Goal: Task Accomplishment & Management: Complete application form

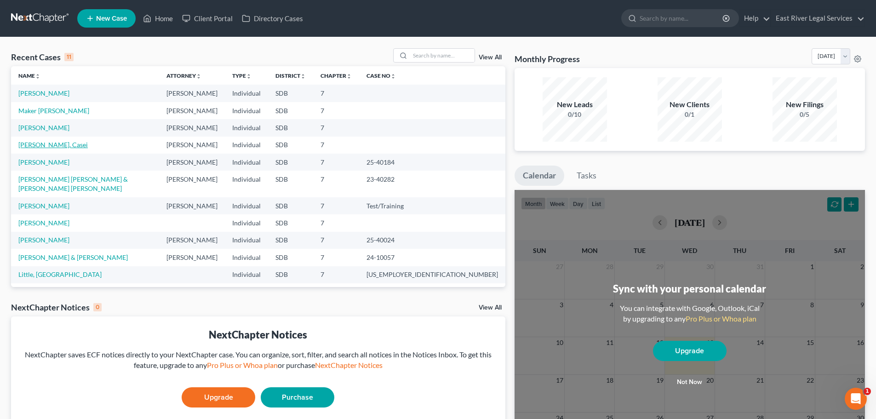
click at [46, 147] on link "[PERSON_NAME], Casei" at bounding box center [52, 145] width 69 height 8
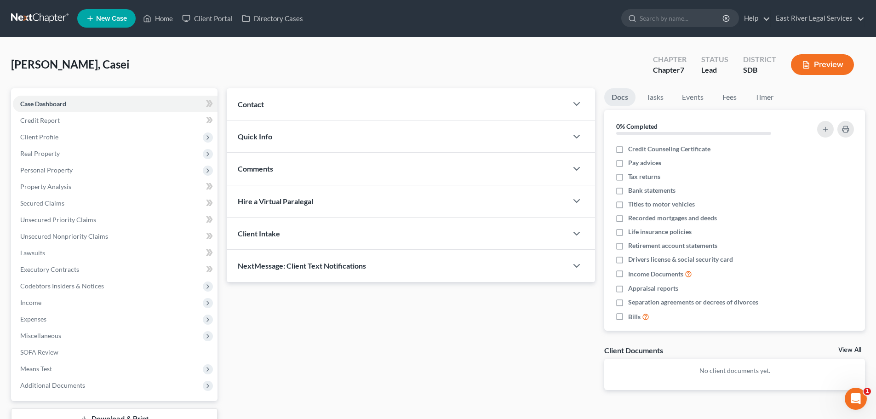
drag, startPoint x: 423, startPoint y: 371, endPoint x: 424, endPoint y: 364, distance: 7.9
click at [423, 370] on div "Updates & News × Contact New Contact Quick Info Status Discharged Discharged & …" at bounding box center [410, 246] width 377 height 316
click at [48, 138] on span "Client Profile" at bounding box center [39, 137] width 38 height 8
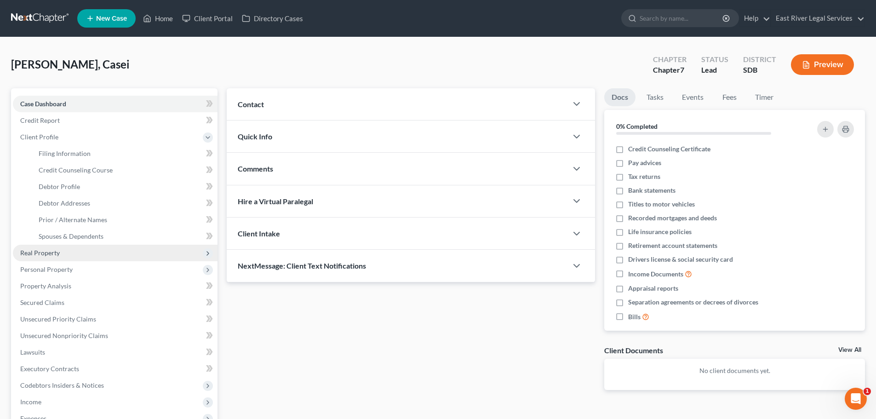
click at [48, 252] on span "Real Property" at bounding box center [40, 253] width 40 height 8
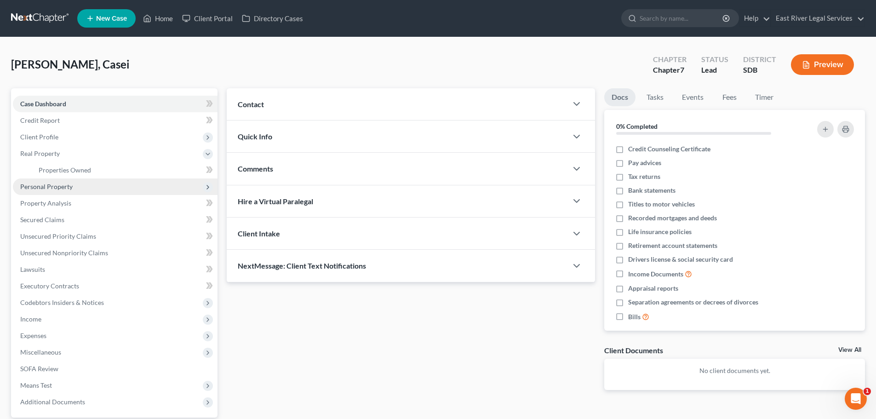
click at [57, 190] on span "Personal Property" at bounding box center [115, 186] width 205 height 17
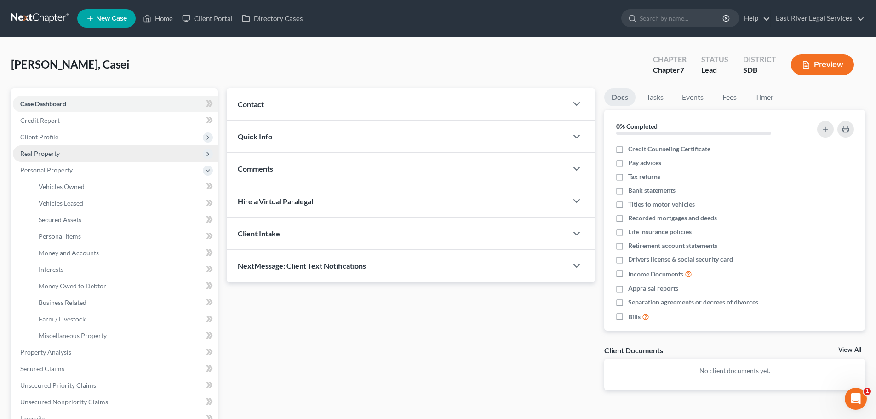
click at [49, 152] on span "Real Property" at bounding box center [40, 153] width 40 height 8
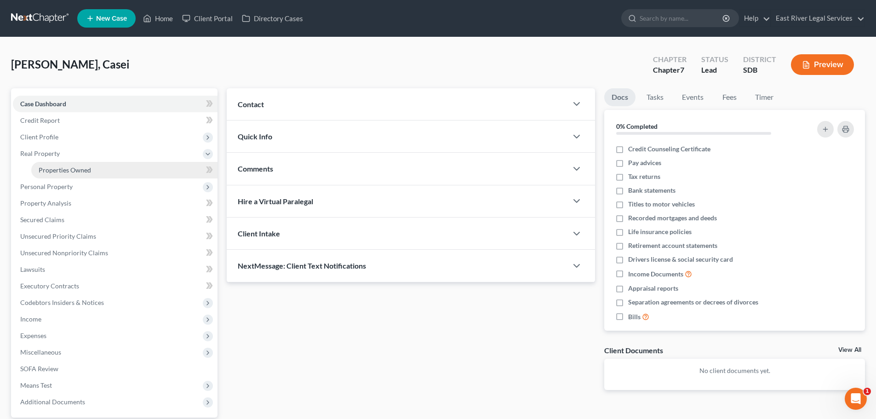
click at [50, 173] on span "Properties Owned" at bounding box center [65, 170] width 52 height 8
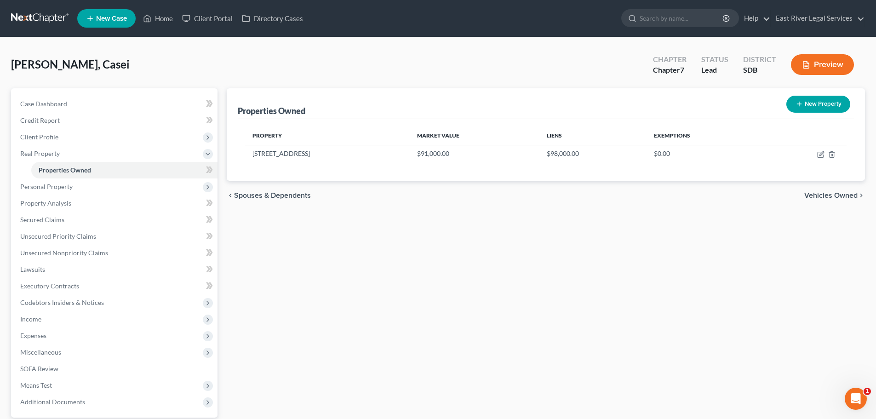
click at [821, 195] on span "Vehicles Owned" at bounding box center [830, 195] width 53 height 7
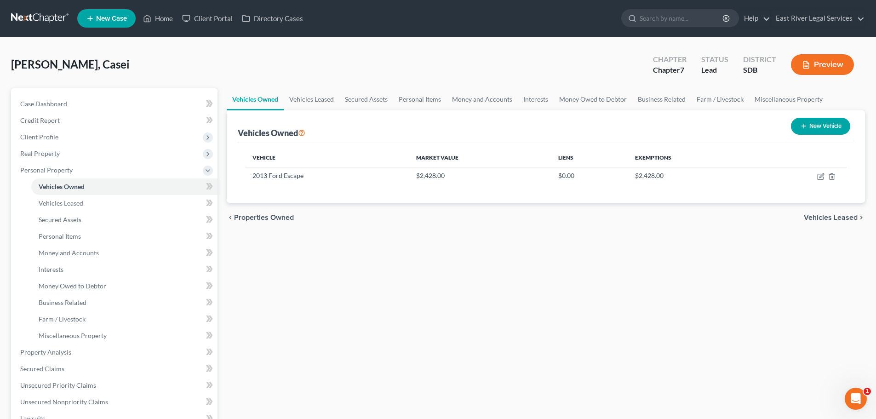
click at [821, 195] on div "Vehicle Market Value Liens Exemptions 2013 Ford Escape $2,428.00 $0.00 $2,428.00" at bounding box center [546, 172] width 616 height 62
click at [834, 220] on span "Vehicles Leased" at bounding box center [830, 217] width 54 height 7
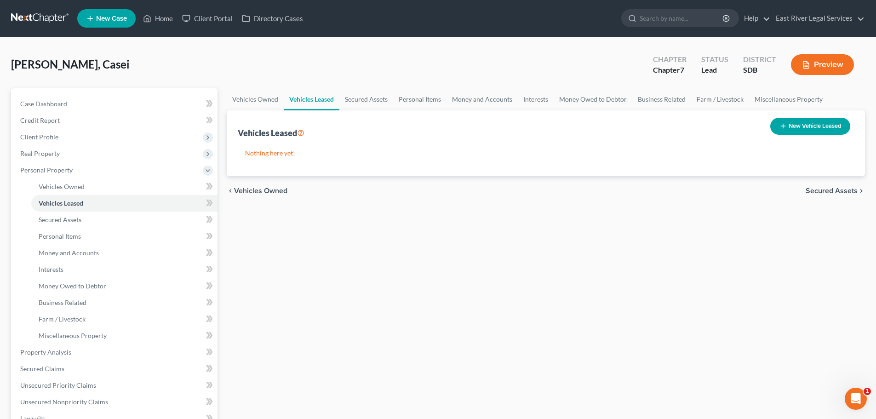
click at [831, 190] on span "Secured Assets" at bounding box center [831, 190] width 52 height 7
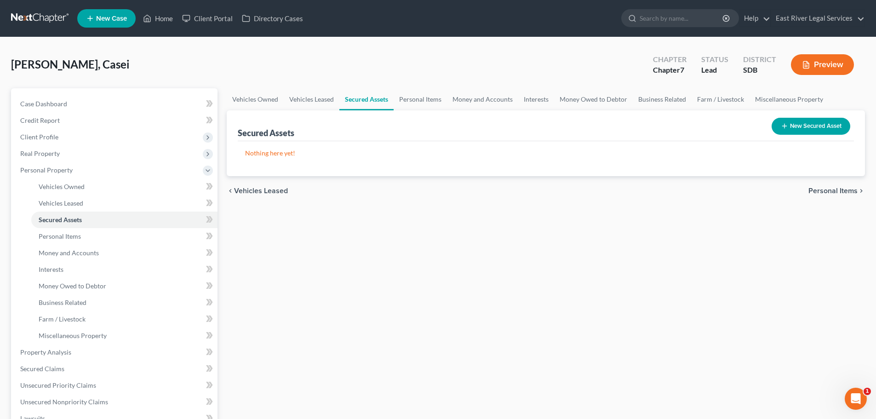
click at [827, 192] on span "Personal Items" at bounding box center [832, 190] width 49 height 7
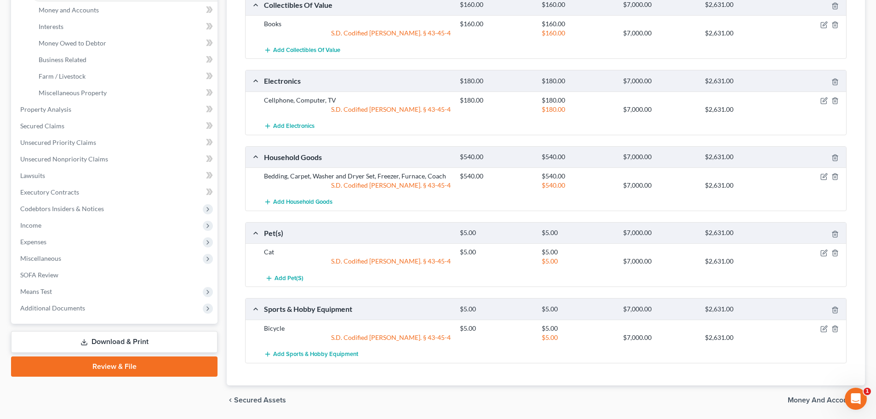
scroll to position [273, 0]
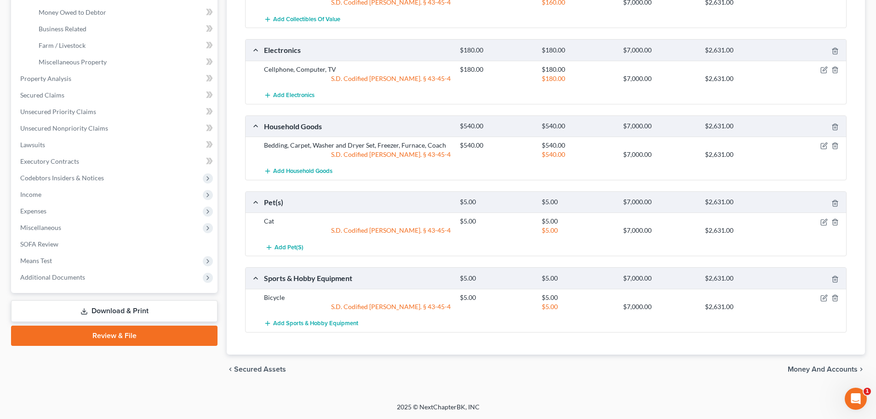
click at [807, 365] on span "Money and Accounts" at bounding box center [822, 368] width 70 height 7
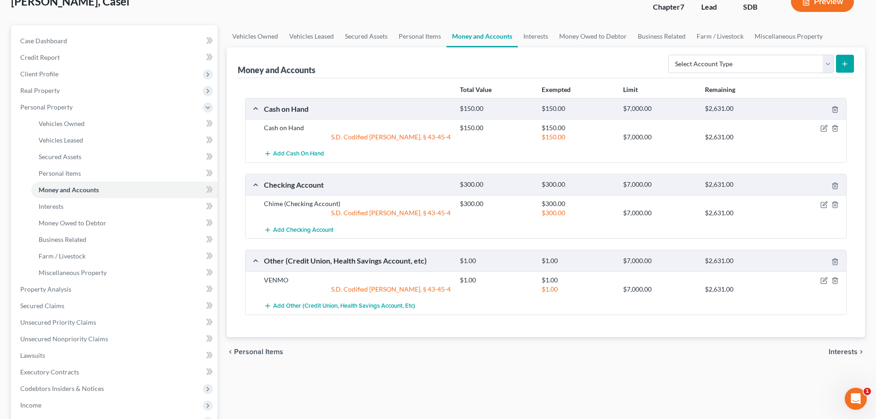
scroll to position [138, 0]
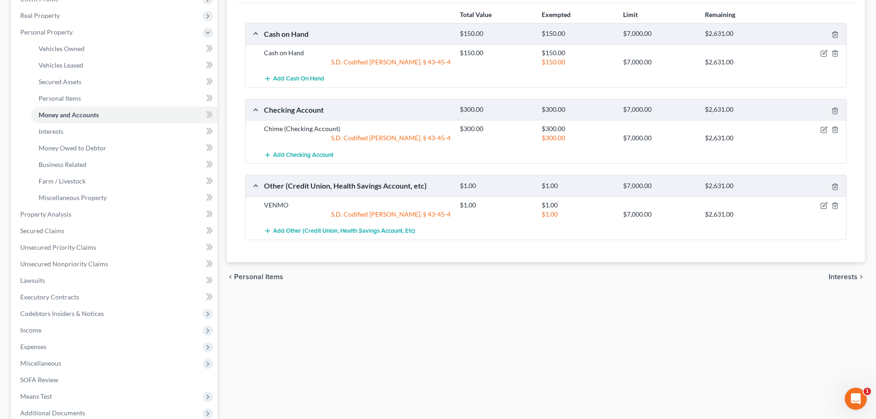
click at [840, 278] on span "Interests" at bounding box center [842, 276] width 29 height 7
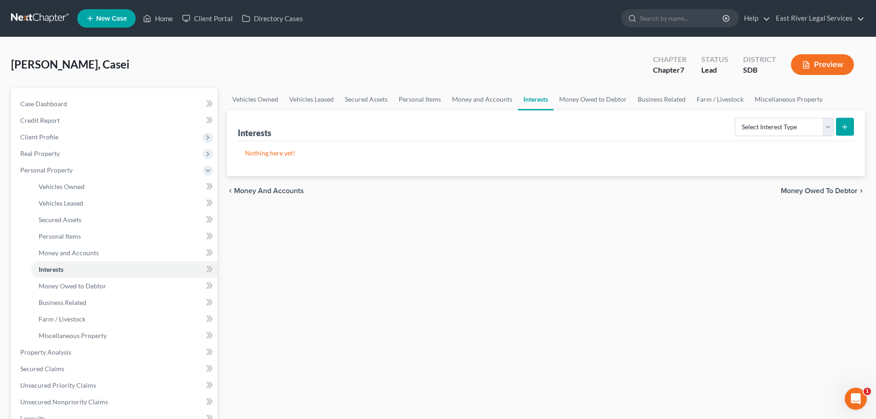
click at [822, 190] on span "Money Owed to Debtor" at bounding box center [818, 190] width 77 height 7
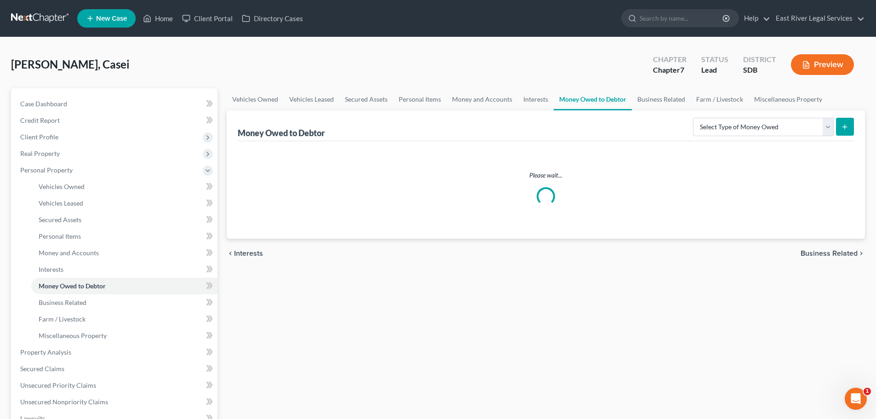
click at [827, 250] on span "Business Related" at bounding box center [828, 253] width 57 height 7
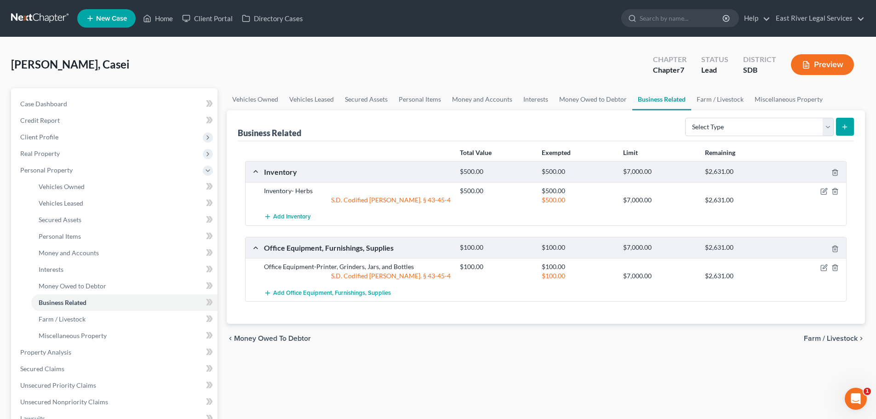
click at [829, 336] on span "Farm / Livestock" at bounding box center [830, 338] width 54 height 7
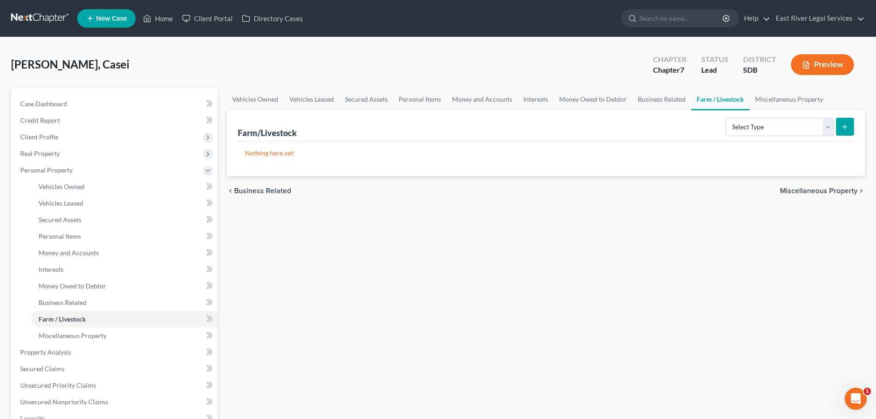
click at [824, 191] on span "Miscellaneous Property" at bounding box center [818, 190] width 78 height 7
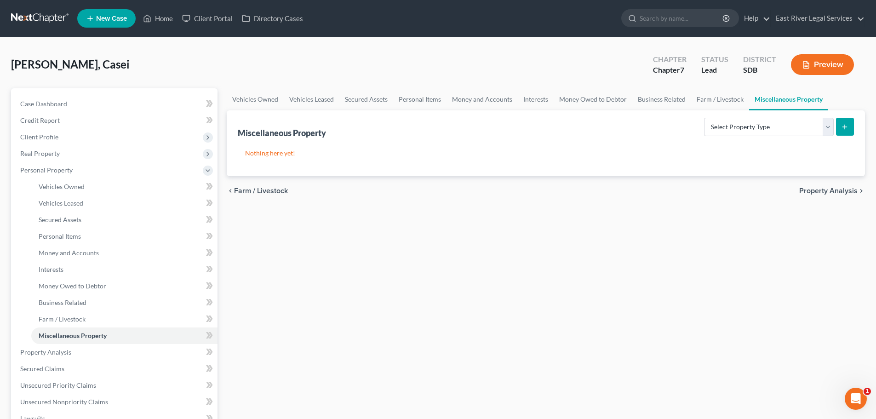
click at [831, 192] on span "Property Analysis" at bounding box center [828, 190] width 58 height 7
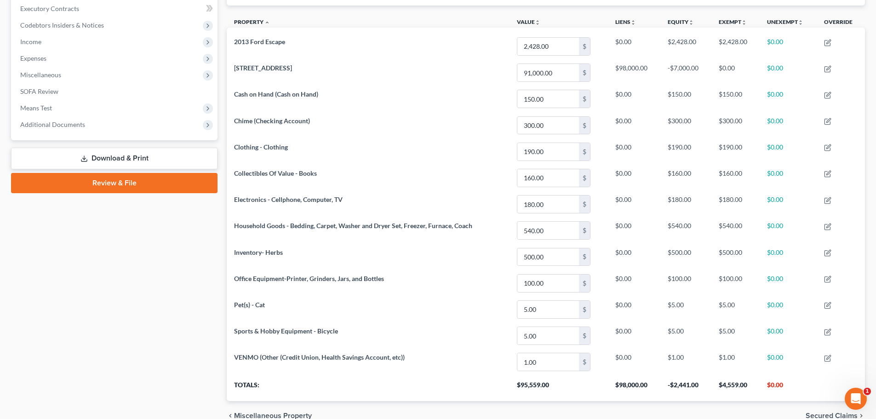
scroll to position [123, 0]
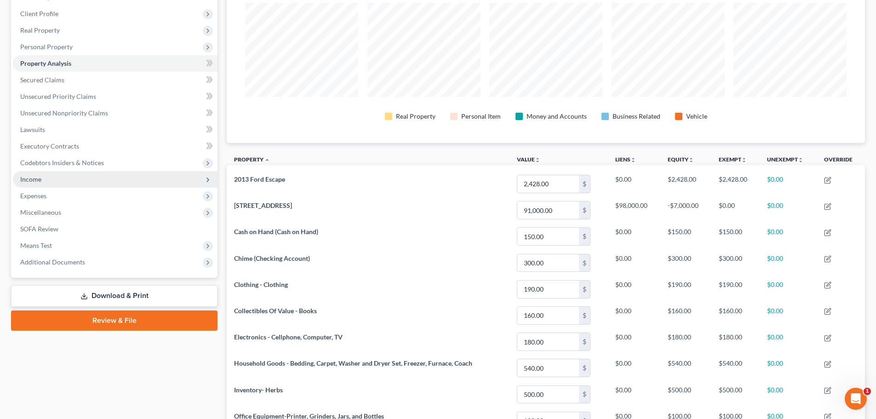
click at [108, 178] on span "Income" at bounding box center [115, 179] width 205 height 17
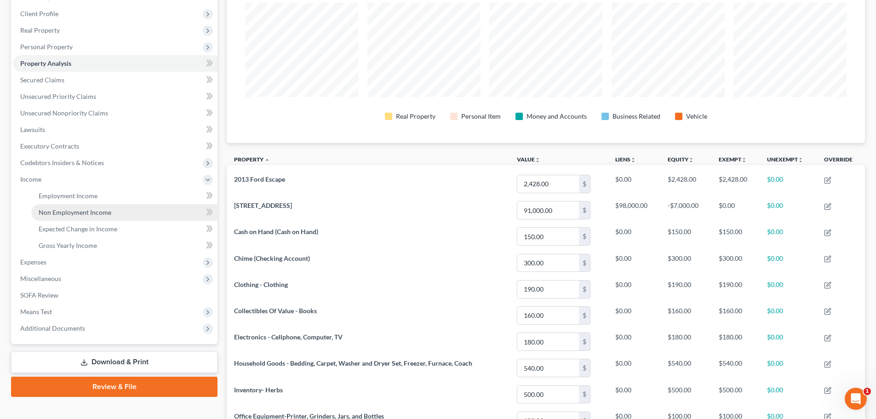
click at [103, 216] on span "Non Employment Income" at bounding box center [75, 212] width 73 height 8
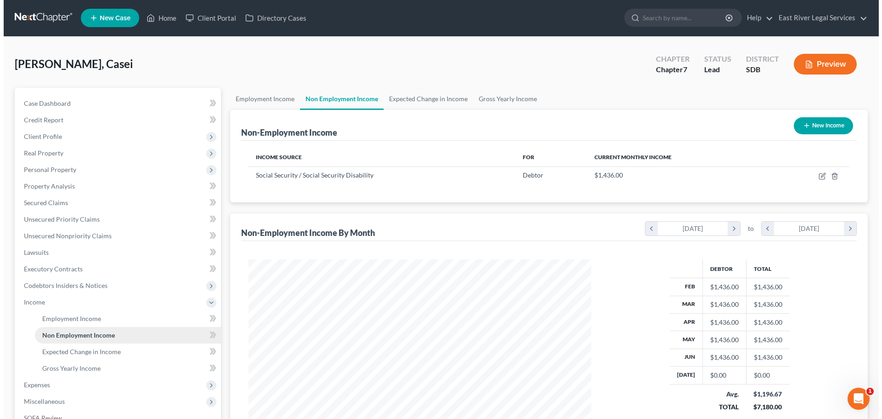
scroll to position [171, 361]
click at [819, 126] on button "New Income" at bounding box center [820, 126] width 59 height 17
select select "0"
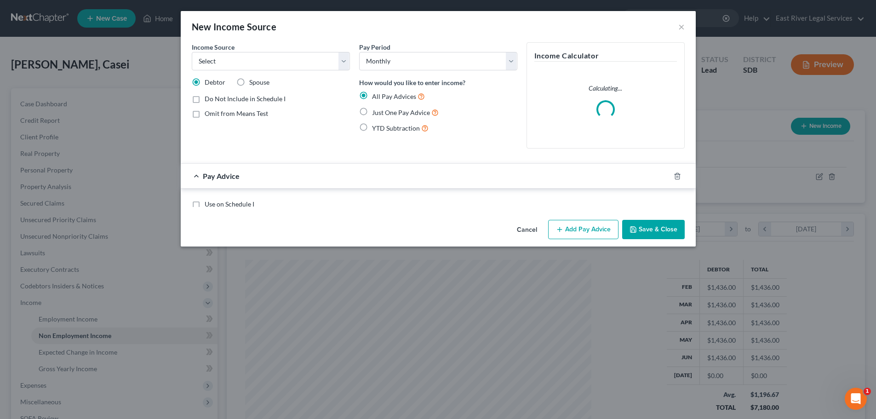
scroll to position [173, 364]
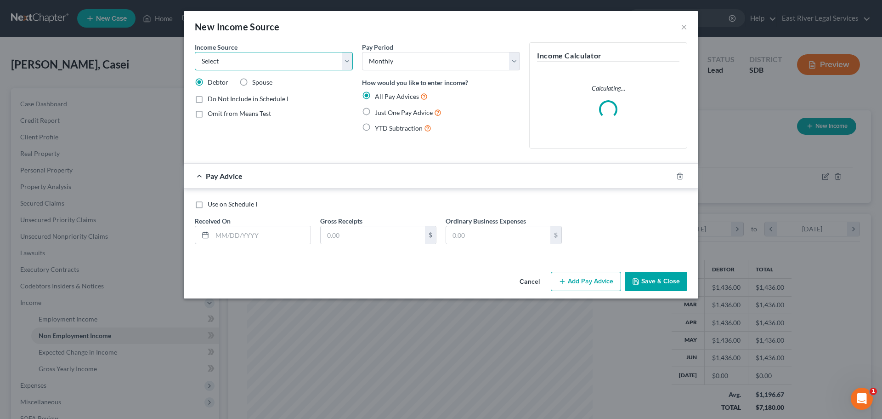
click at [323, 66] on select "Select Unemployment Disability (from employer) Pension Retirement Social Securi…" at bounding box center [274, 61] width 158 height 18
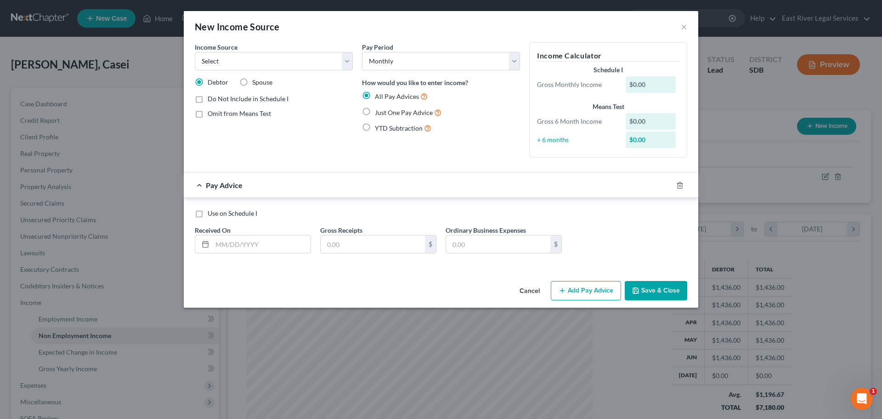
click at [537, 290] on button "Cancel" at bounding box center [529, 291] width 35 height 18
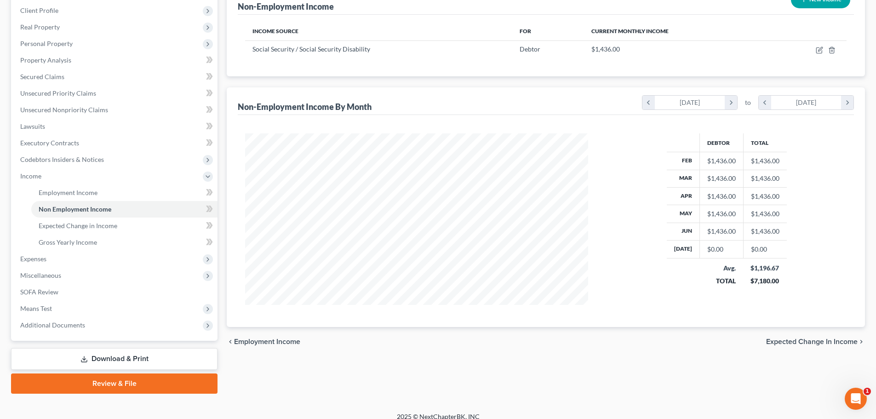
scroll to position [136, 0]
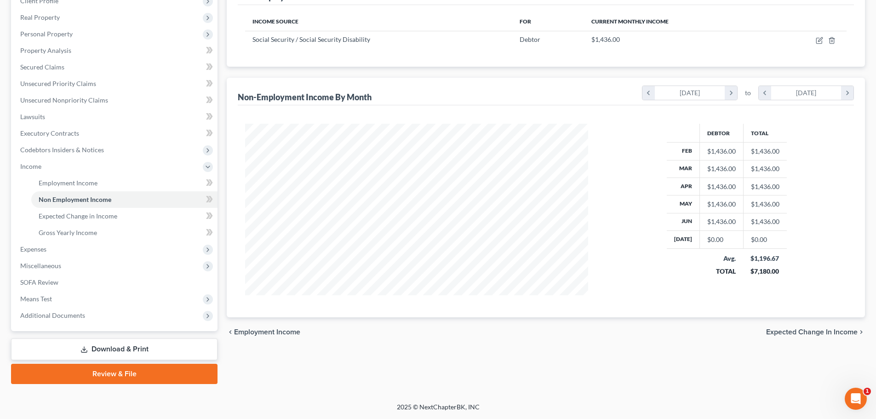
click at [786, 331] on span "Expected Change in Income" at bounding box center [811, 331] width 91 height 7
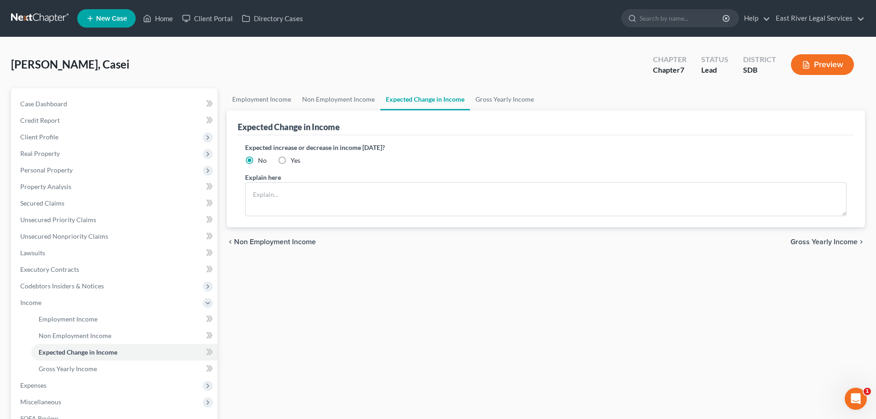
click at [824, 238] on span "Gross Yearly Income" at bounding box center [823, 241] width 67 height 7
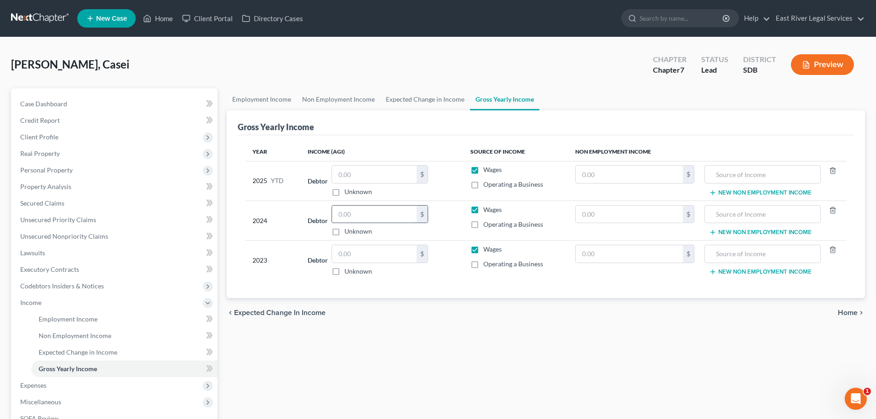
click at [378, 214] on input "text" at bounding box center [374, 213] width 85 height 17
click at [354, 257] on input "text" at bounding box center [374, 253] width 85 height 17
type input "37,531.00"
click at [349, 213] on input "text" at bounding box center [374, 213] width 85 height 17
click at [344, 216] on input "text" at bounding box center [374, 213] width 85 height 17
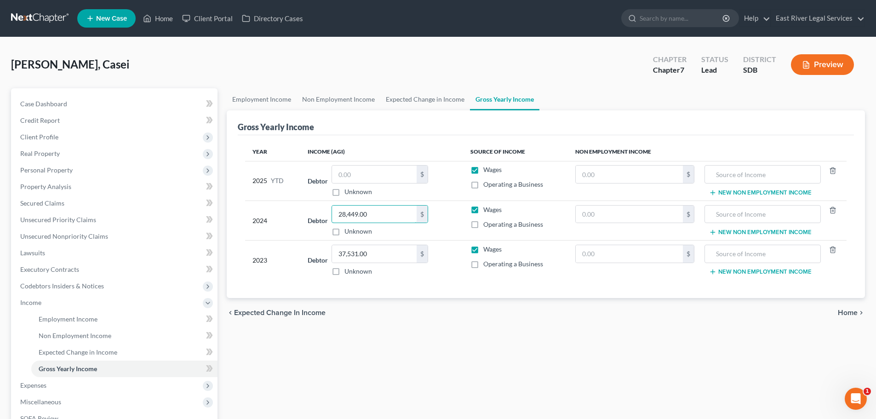
type input "28,449.00"
type input "39,691.00"
click at [447, 359] on div "Employment Income Non Employment Income Expected Change in Income Gross Yearly …" at bounding box center [545, 304] width 647 height 432
click at [850, 309] on span "Home" at bounding box center [847, 312] width 20 height 7
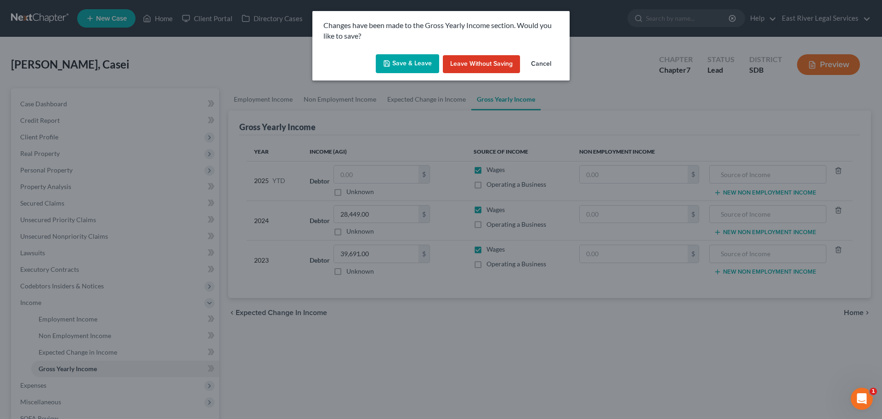
click at [410, 67] on button "Save & Leave" at bounding box center [407, 63] width 63 height 19
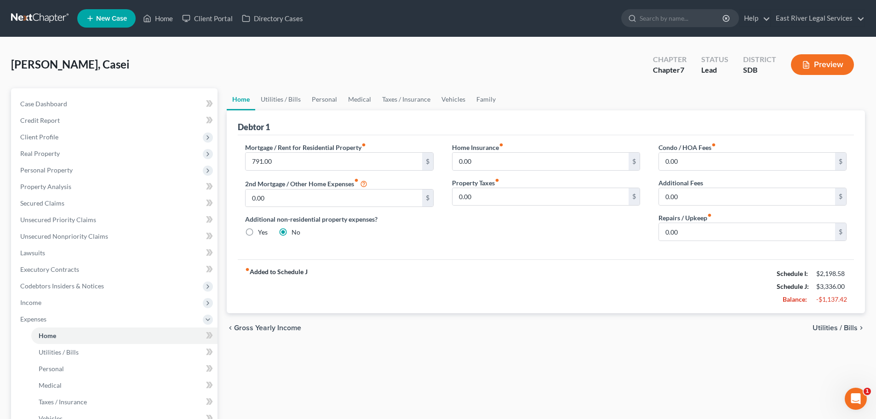
click at [846, 325] on span "Utilities / Bills" at bounding box center [834, 327] width 45 height 7
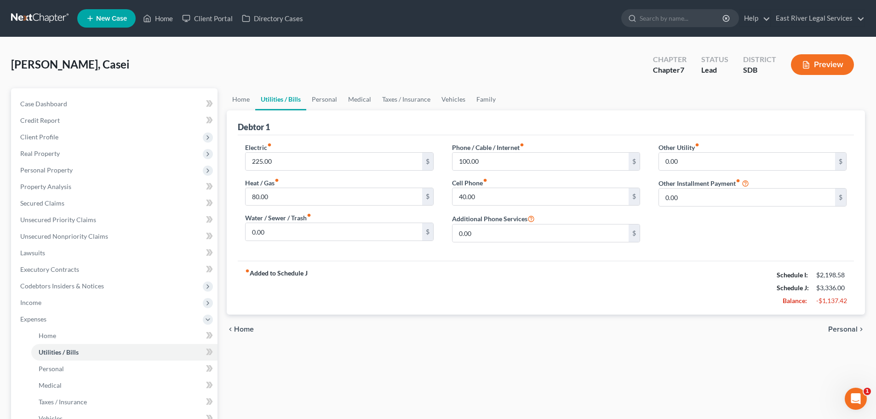
click at [846, 325] on span "Personal" at bounding box center [842, 328] width 29 height 7
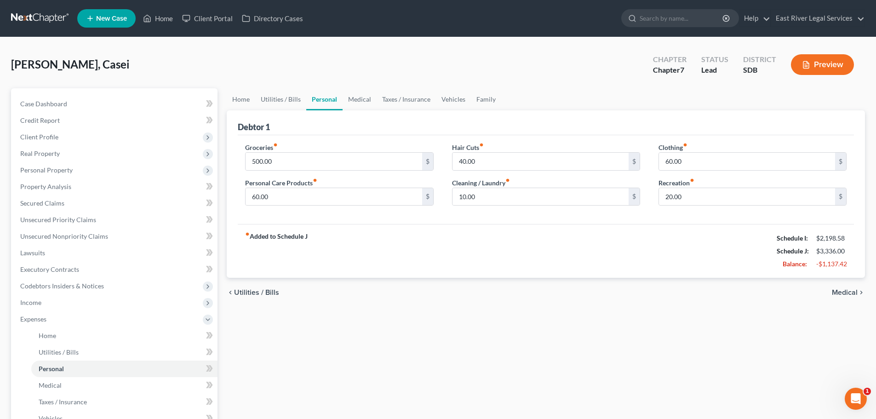
click at [839, 290] on span "Medical" at bounding box center [844, 292] width 26 height 7
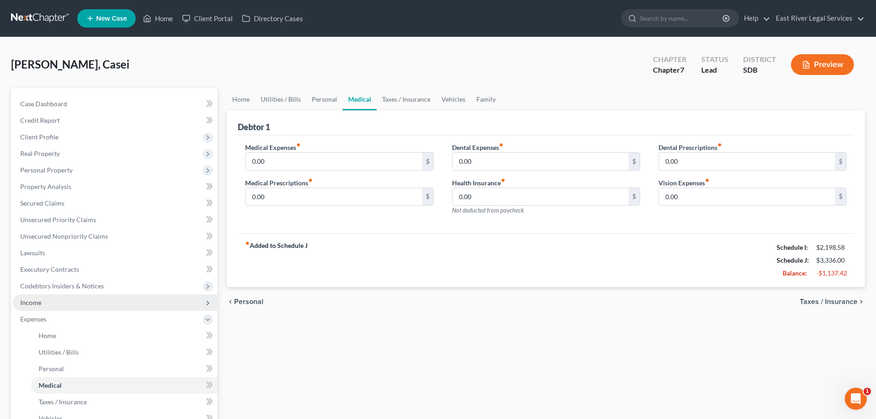
click at [30, 301] on span "Income" at bounding box center [30, 302] width 21 height 8
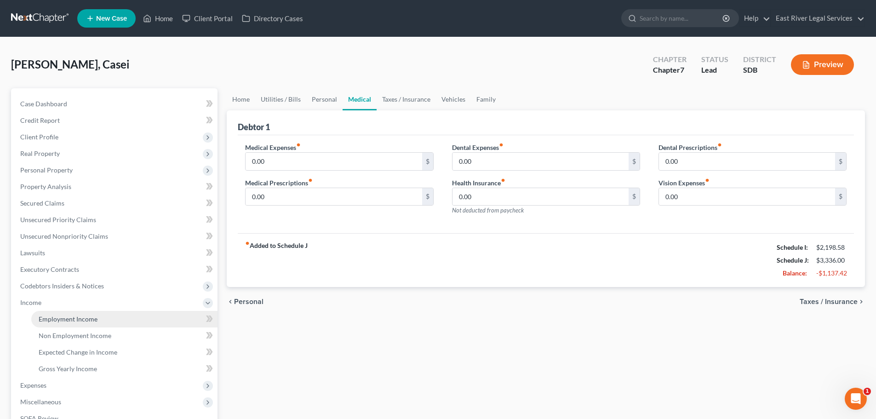
click at [47, 320] on span "Employment Income" at bounding box center [68, 319] width 59 height 8
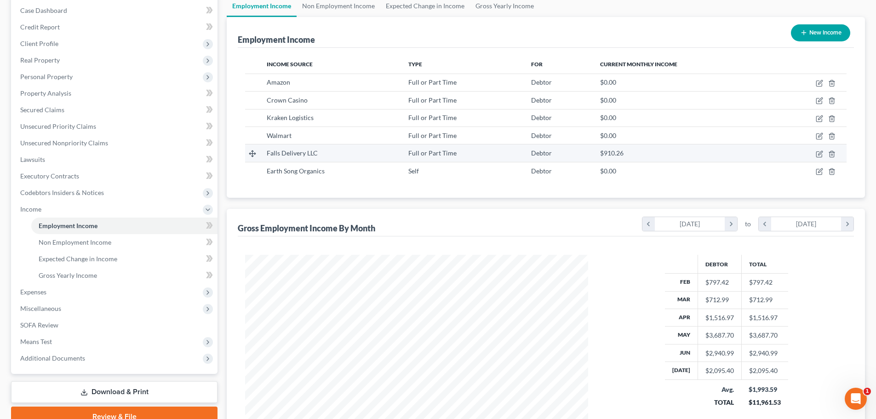
scroll to position [187, 0]
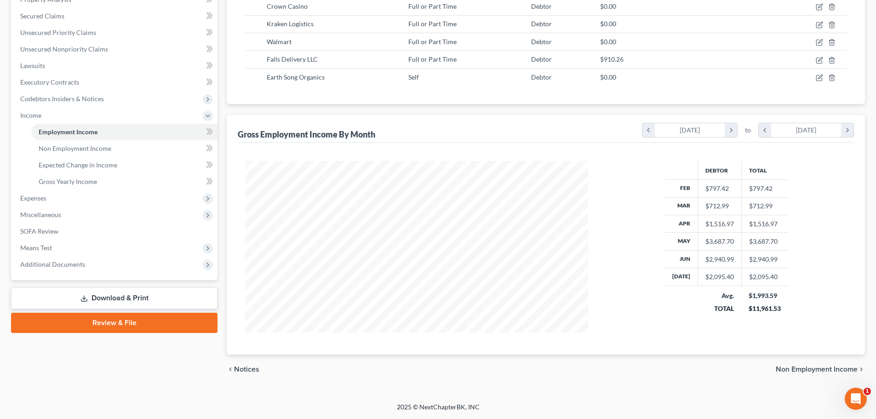
click at [794, 368] on span "Non Employment Income" at bounding box center [816, 368] width 82 height 7
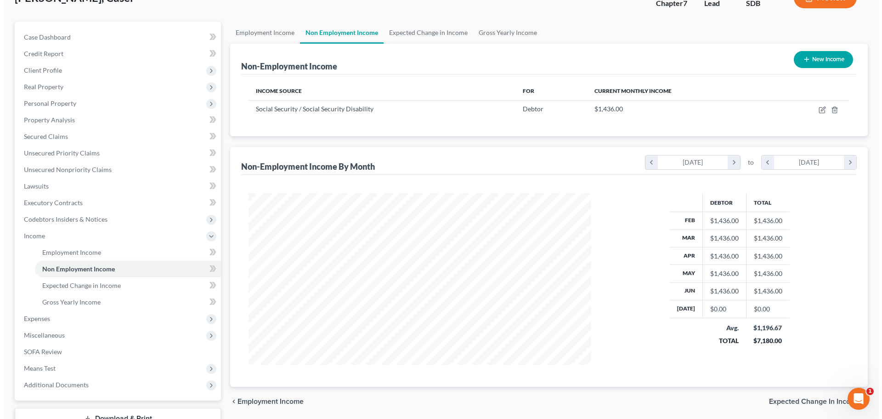
scroll to position [44, 0]
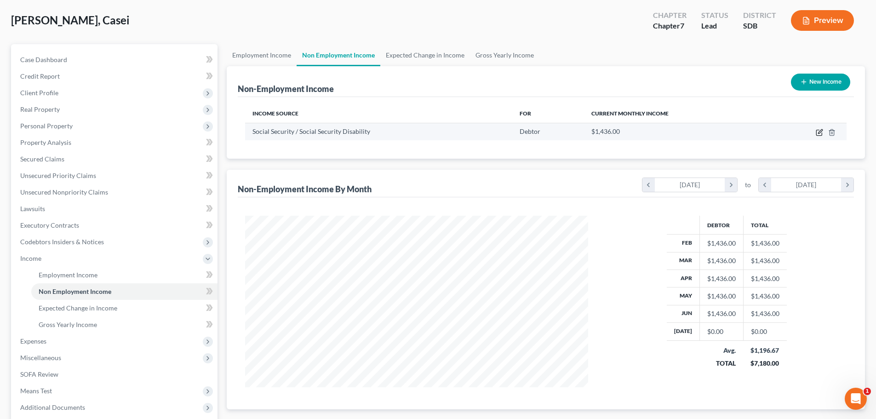
click at [819, 133] on icon "button" at bounding box center [820, 131] width 4 height 4
select select "4"
select select "0"
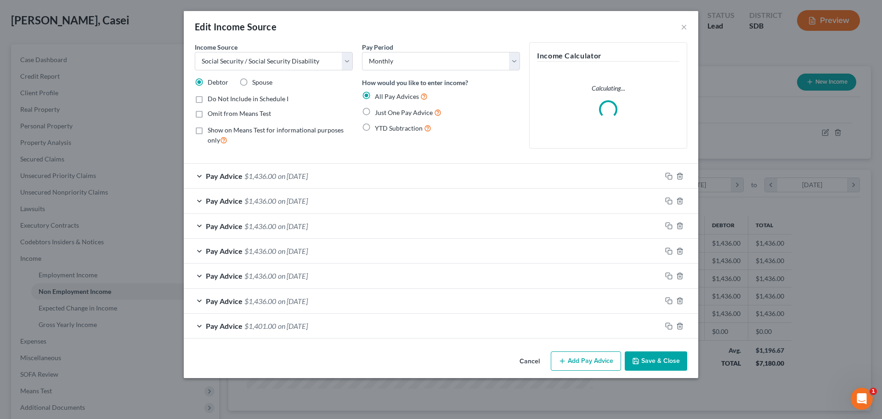
scroll to position [173, 364]
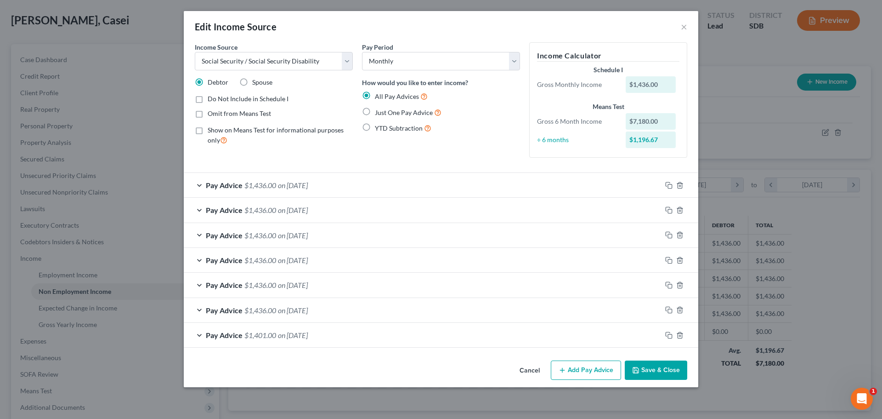
click at [586, 363] on button "Add Pay Advice" at bounding box center [586, 369] width 70 height 19
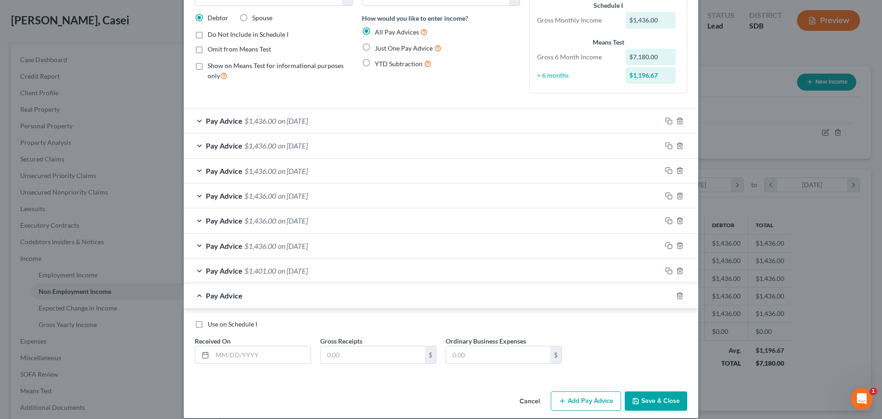
scroll to position [74, 0]
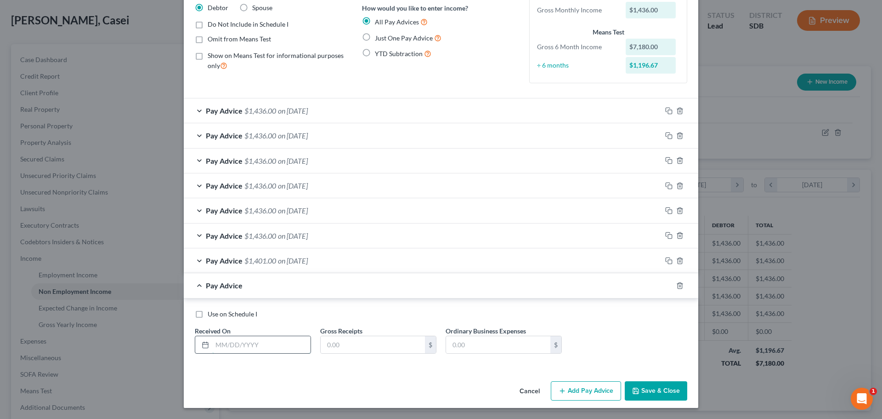
click at [212, 341] on input "text" at bounding box center [261, 344] width 98 height 17
type input "0701/2025"
drag, startPoint x: 662, startPoint y: 392, endPoint x: 362, endPoint y: 356, distance: 302.3
click at [352, 365] on div "Edit Income Source × Income Source * Select Unemployment Disability (from emplo…" at bounding box center [441, 172] width 515 height 471
click at [370, 343] on input "1,346.00" at bounding box center [373, 344] width 104 height 17
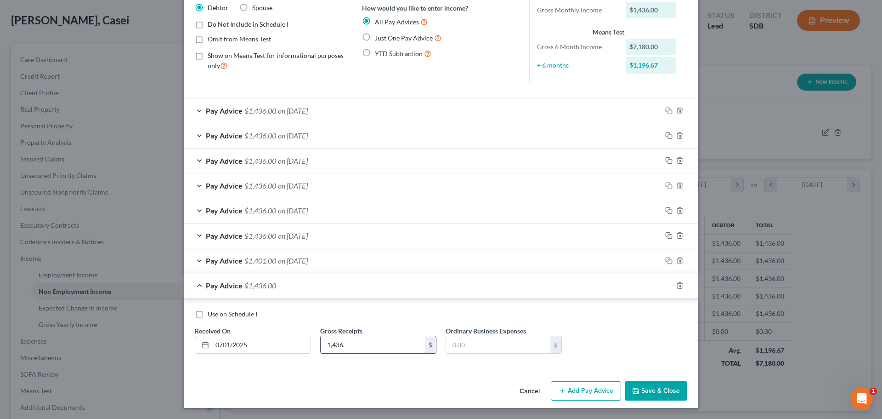
type input "1,436.00"
click at [658, 400] on button "Save & Close" at bounding box center [656, 390] width 63 height 19
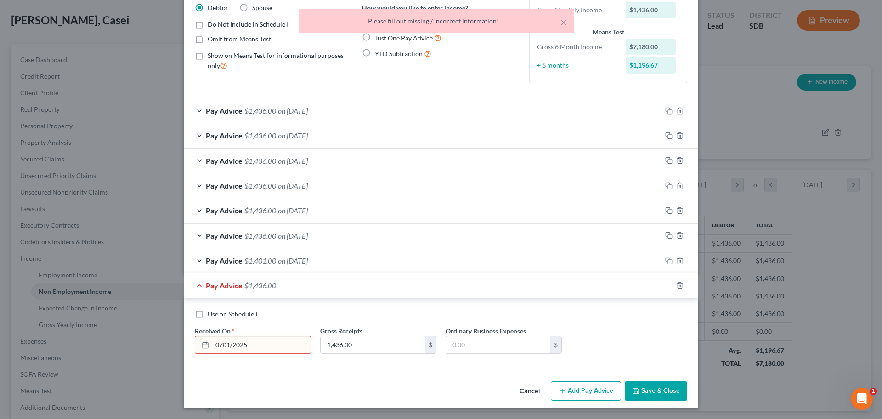
click at [218, 348] on input "0701/2025" at bounding box center [261, 344] width 98 height 17
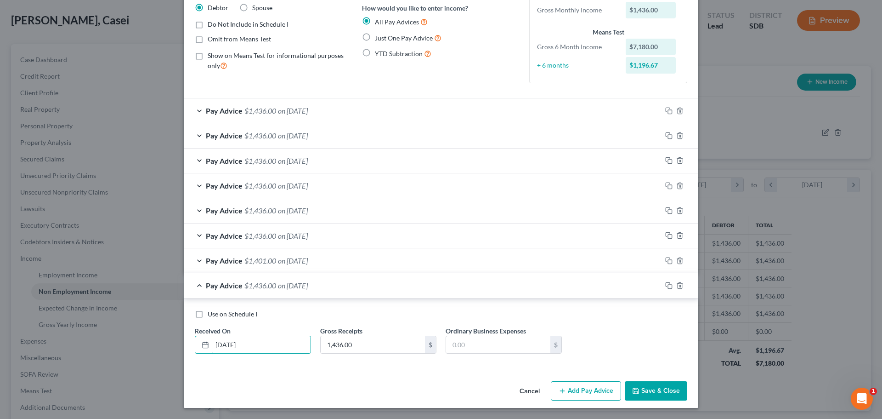
type input "[DATE]"
click at [653, 390] on button "Save & Close" at bounding box center [656, 390] width 63 height 19
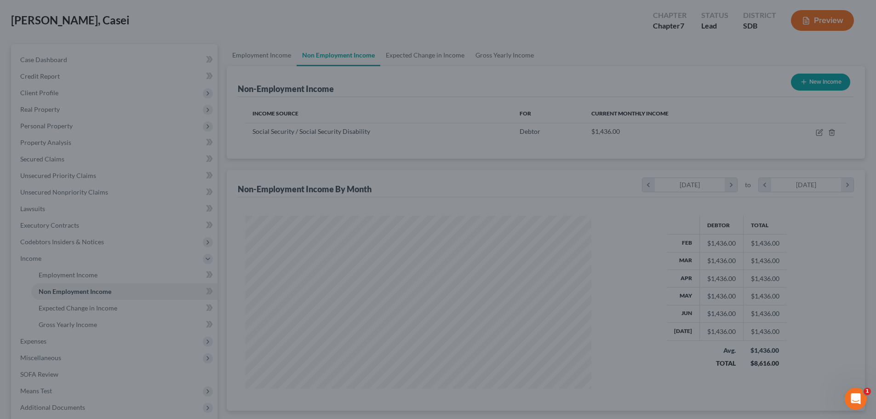
scroll to position [459436, 459246]
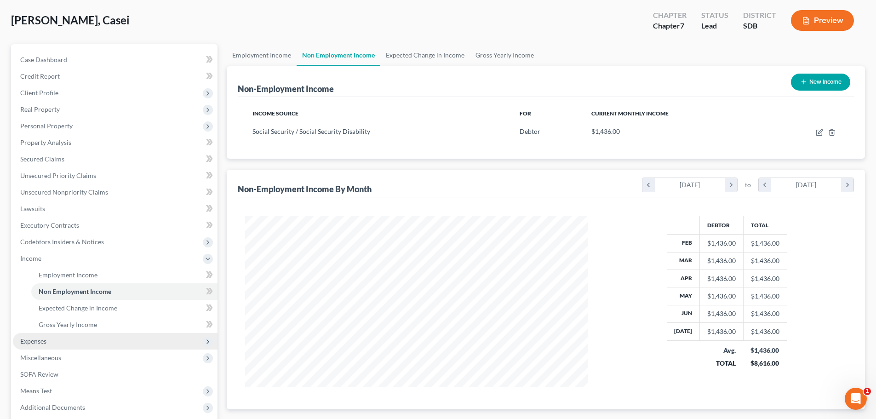
click at [33, 341] on span "Expenses" at bounding box center [33, 341] width 26 height 8
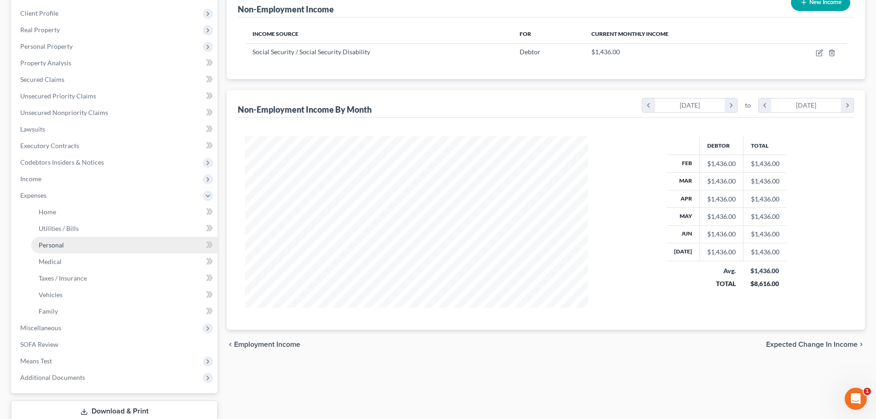
scroll to position [136, 0]
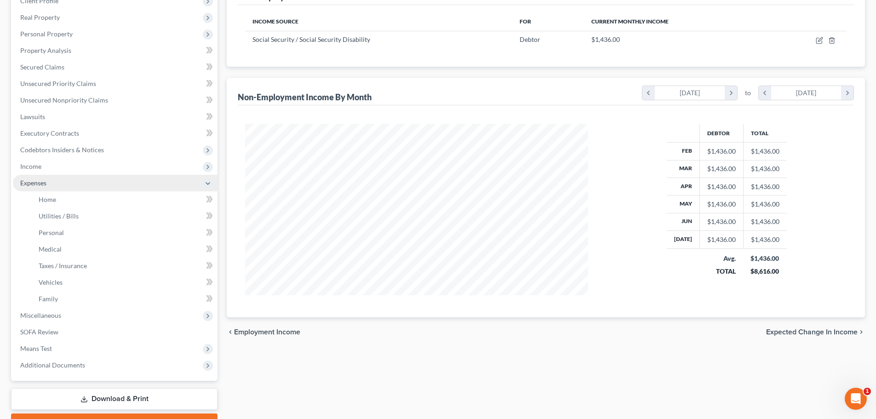
click at [35, 181] on span "Expenses" at bounding box center [33, 183] width 26 height 8
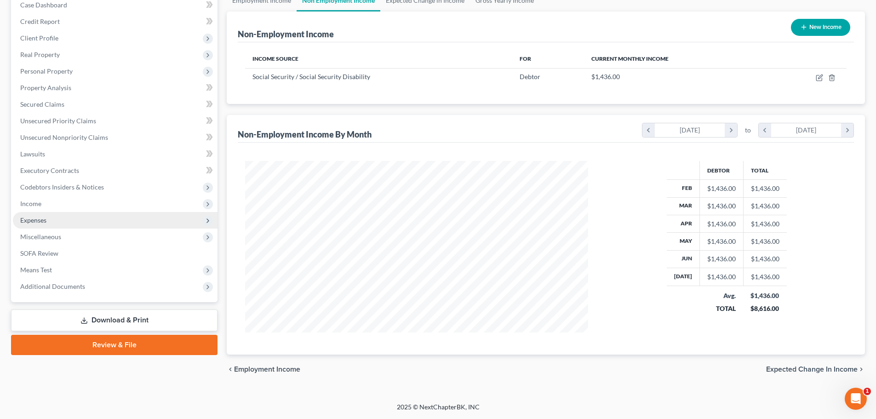
scroll to position [99, 0]
click at [31, 222] on span "Expenses" at bounding box center [33, 220] width 26 height 8
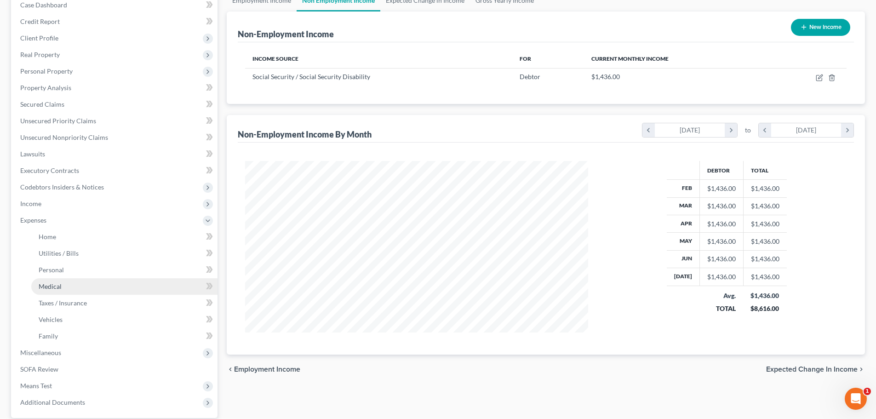
scroll to position [136, 0]
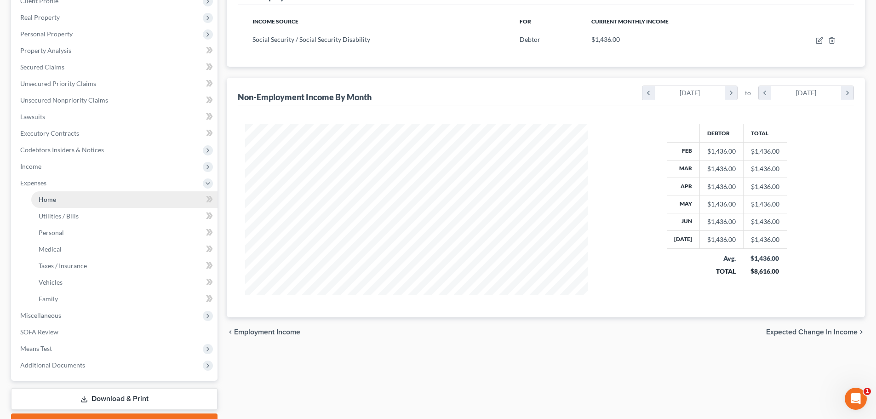
click at [46, 200] on span "Home" at bounding box center [47, 199] width 17 height 8
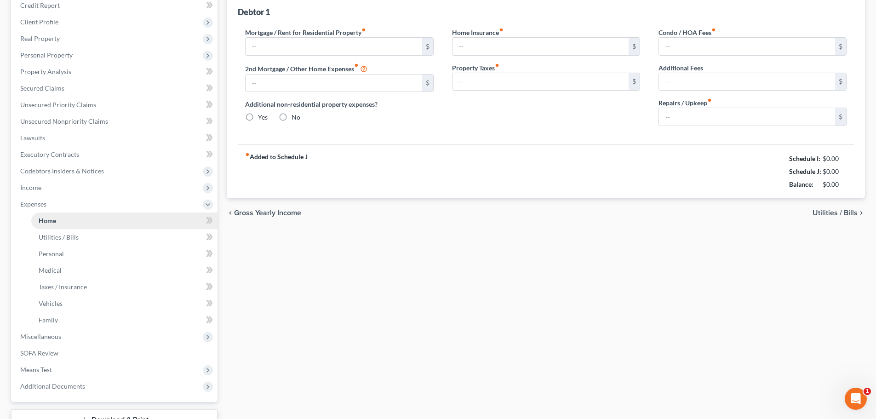
type input "791.00"
type input "0.00"
radio input "true"
type input "0.00"
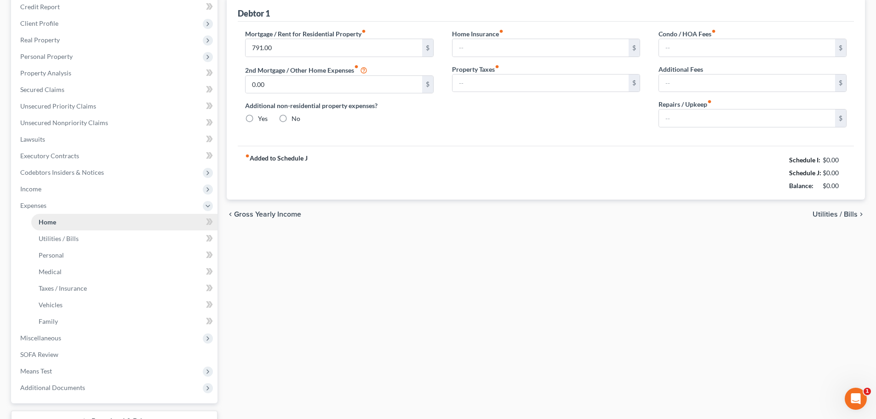
type input "0.00"
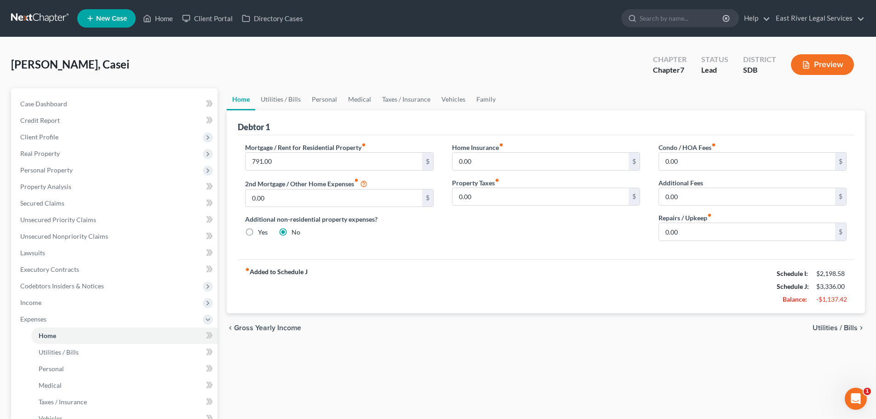
click at [822, 328] on span "Utilities / Bills" at bounding box center [834, 327] width 45 height 7
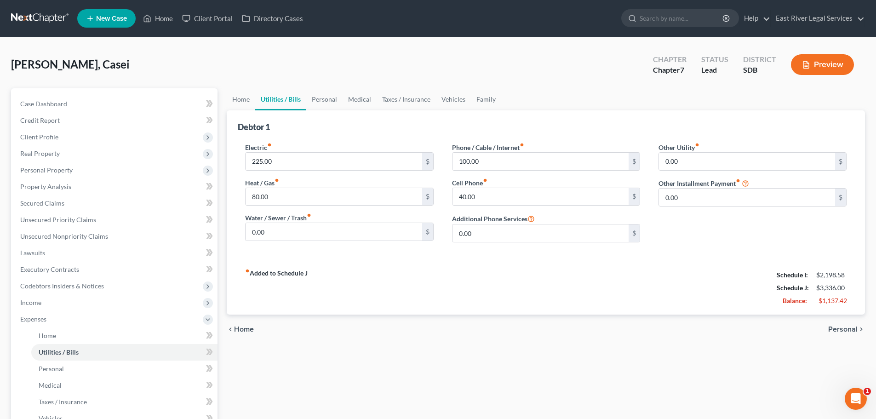
click at [840, 330] on span "Personal" at bounding box center [842, 328] width 29 height 7
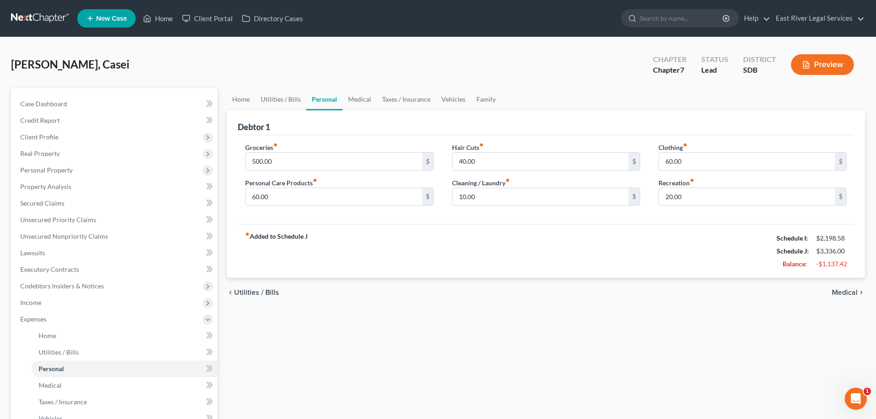
click at [256, 293] on span "Utilities / Bills" at bounding box center [256, 292] width 45 height 7
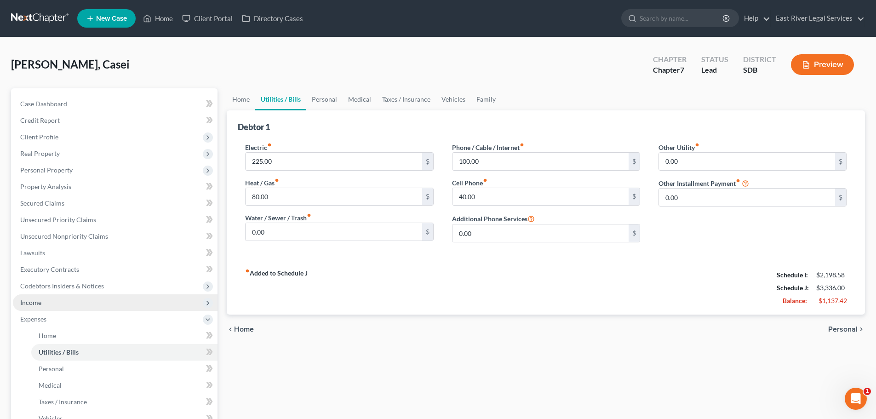
click at [23, 307] on span "Income" at bounding box center [115, 302] width 205 height 17
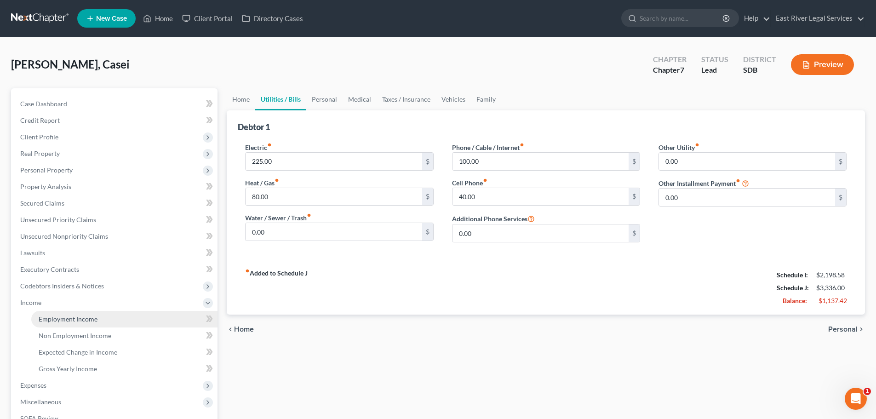
click at [57, 320] on span "Employment Income" at bounding box center [68, 319] width 59 height 8
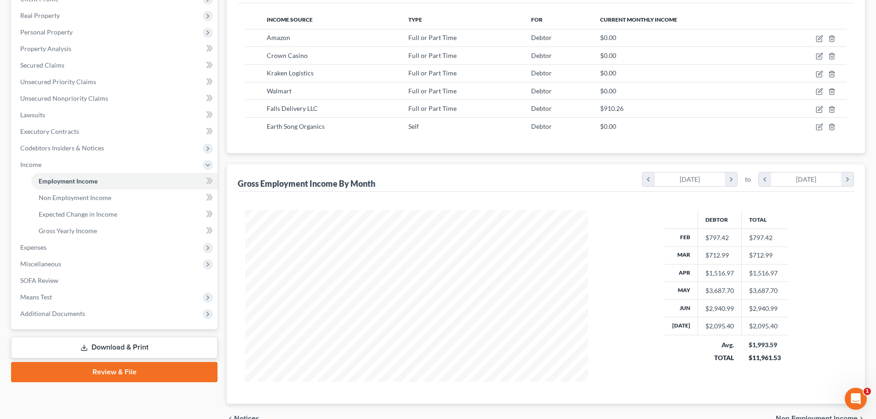
scroll to position [187, 0]
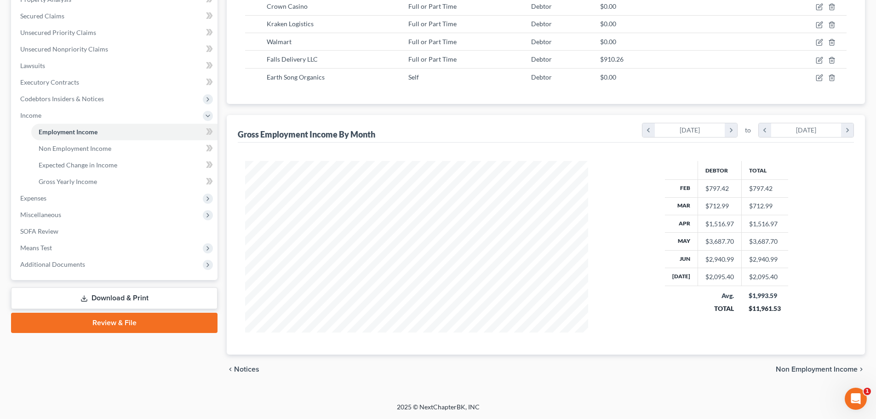
click at [788, 369] on span "Non Employment Income" at bounding box center [816, 368] width 82 height 7
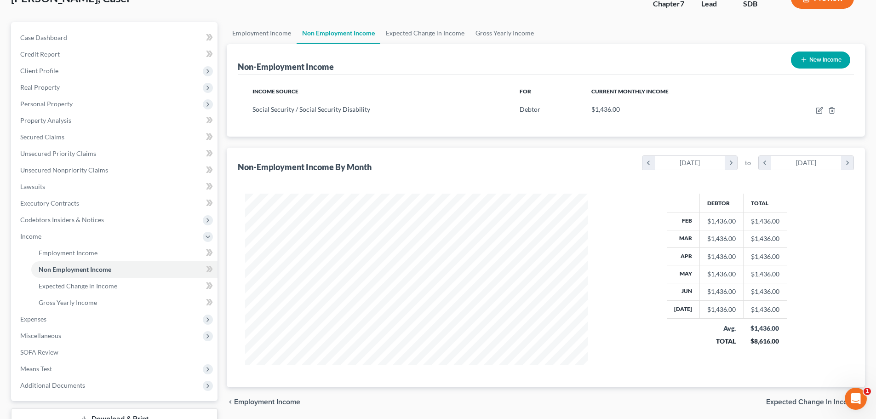
scroll to position [136, 0]
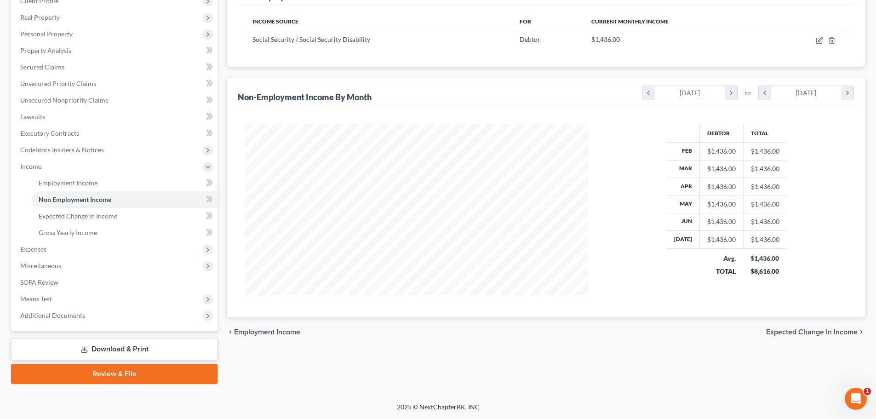
click at [795, 331] on span "Expected Change in Income" at bounding box center [811, 331] width 91 height 7
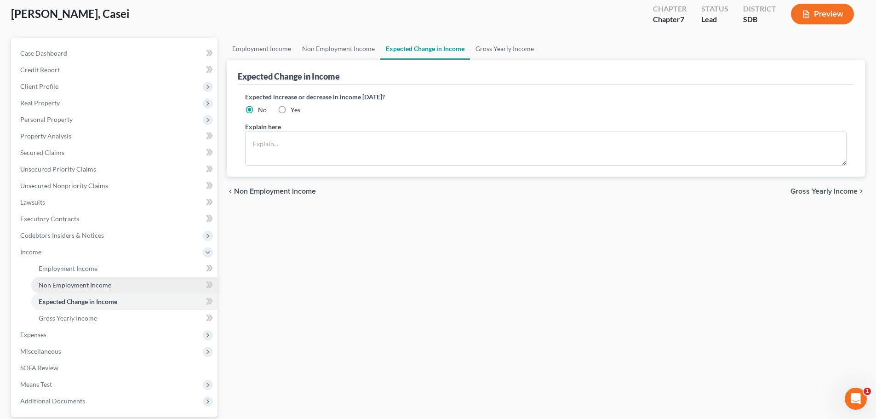
scroll to position [136, 0]
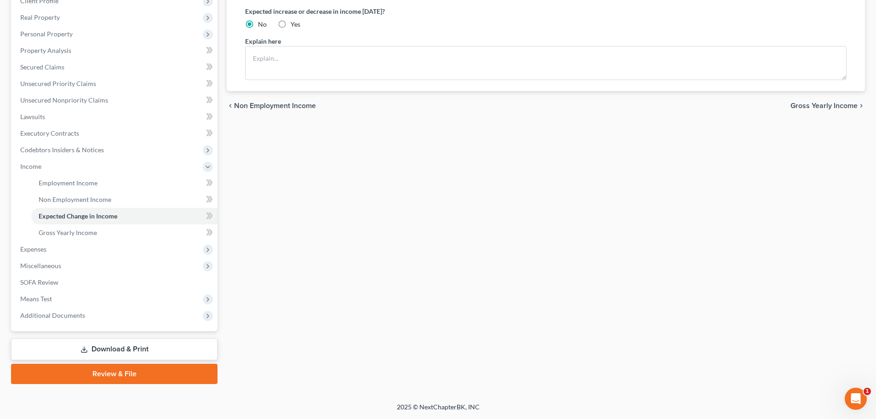
click at [836, 108] on span "Gross Yearly Income" at bounding box center [823, 105] width 67 height 7
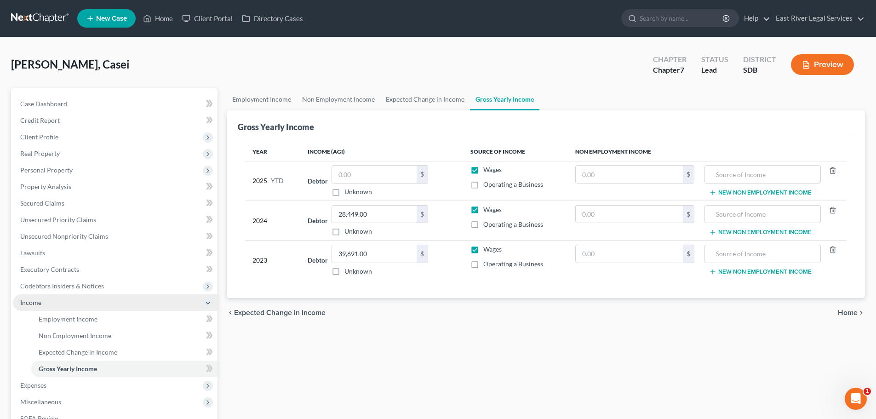
click at [50, 302] on span "Income" at bounding box center [115, 302] width 205 height 17
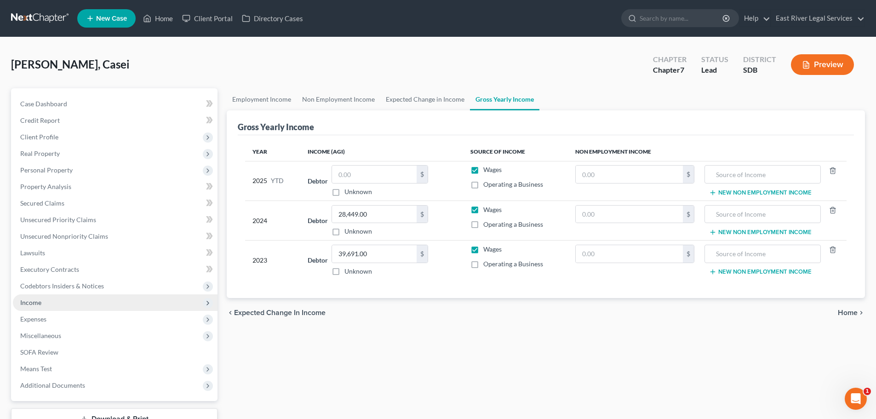
click at [44, 302] on span "Income" at bounding box center [115, 302] width 205 height 17
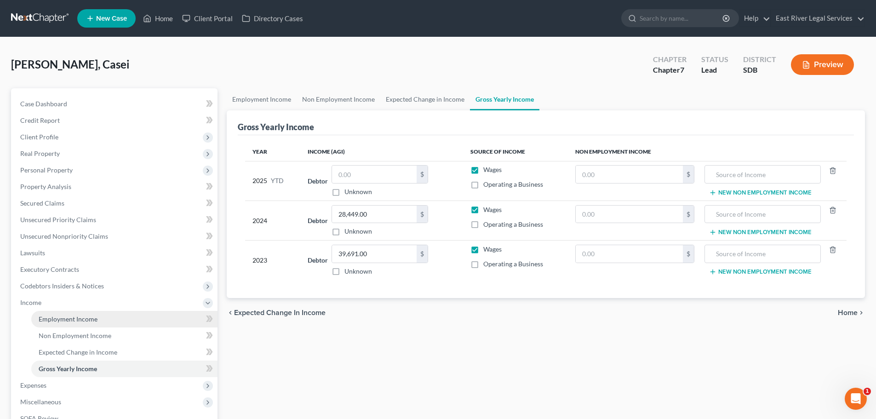
click at [61, 318] on span "Employment Income" at bounding box center [68, 319] width 59 height 8
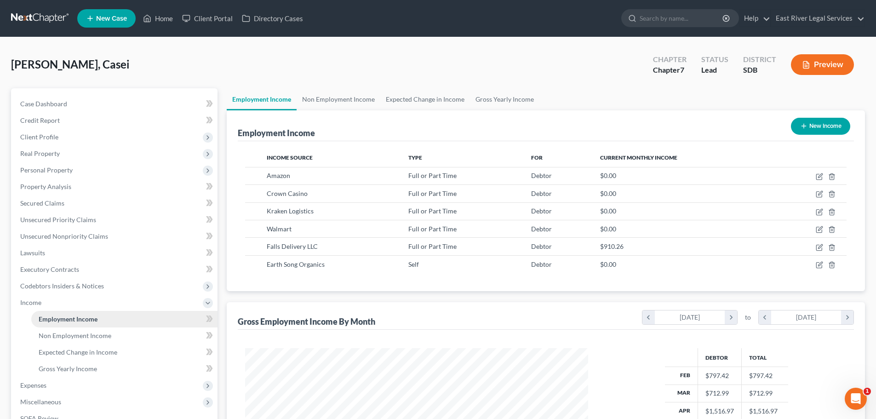
scroll to position [171, 361]
click at [76, 366] on span "Gross Yearly Income" at bounding box center [68, 368] width 58 height 8
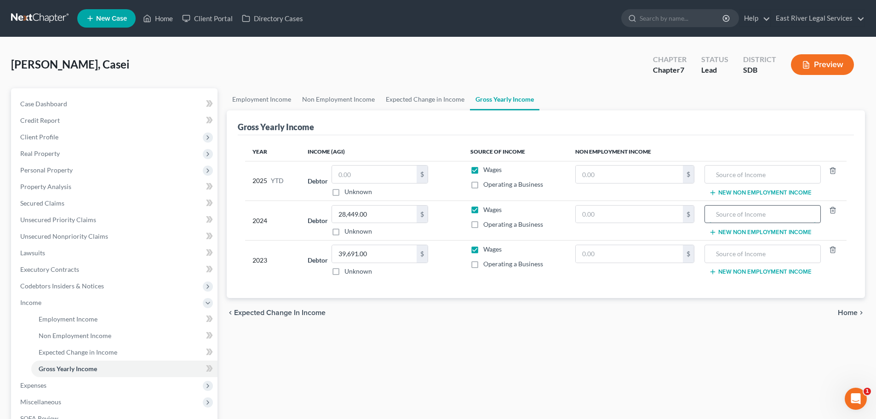
click at [732, 212] on input "text" at bounding box center [762, 213] width 106 height 17
click at [500, 334] on div "Employment Income Non Employment Income Expected Change in Income Gross Yearly …" at bounding box center [545, 304] width 647 height 432
click at [430, 375] on div "Employment Income Non Employment Income Expected Change in Income Gross Yearly …" at bounding box center [545, 304] width 647 height 432
